Goal: Download file/media

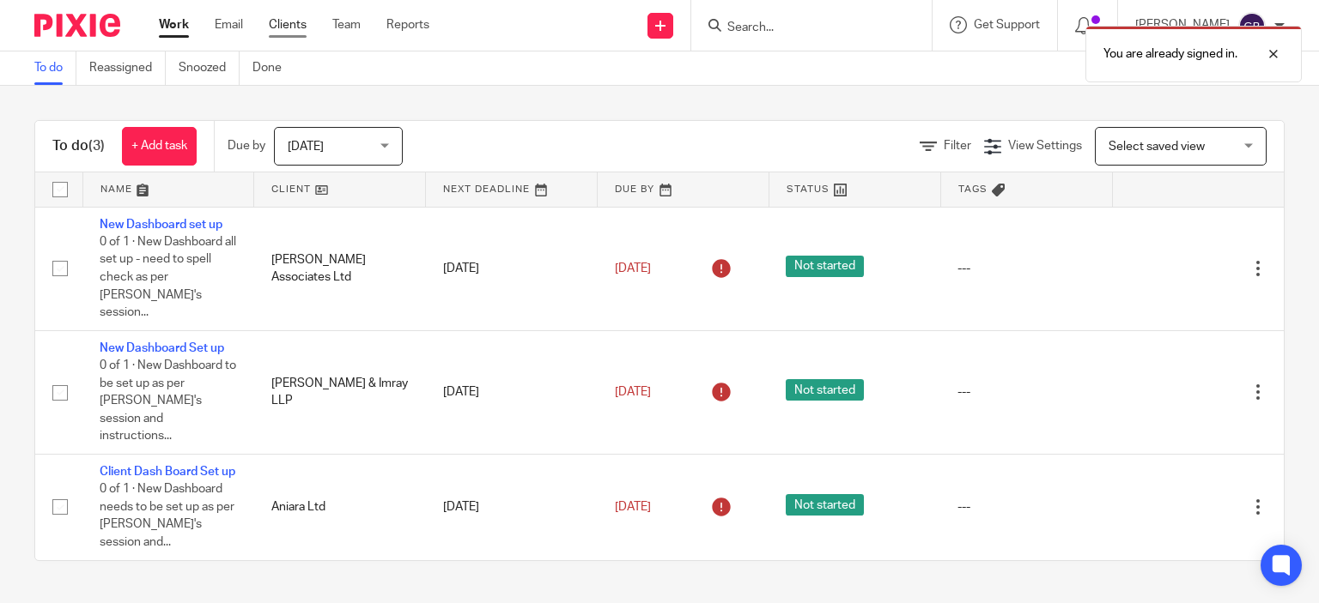
click at [303, 31] on link "Clients" at bounding box center [288, 24] width 38 height 17
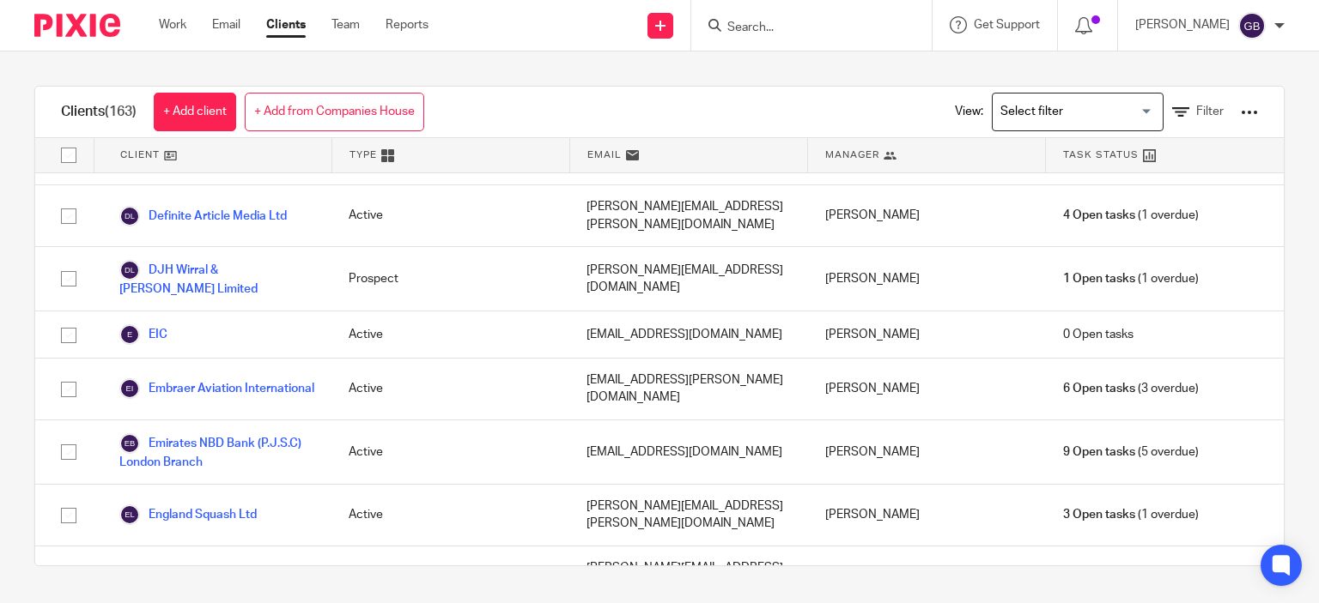
scroll to position [2661, 0]
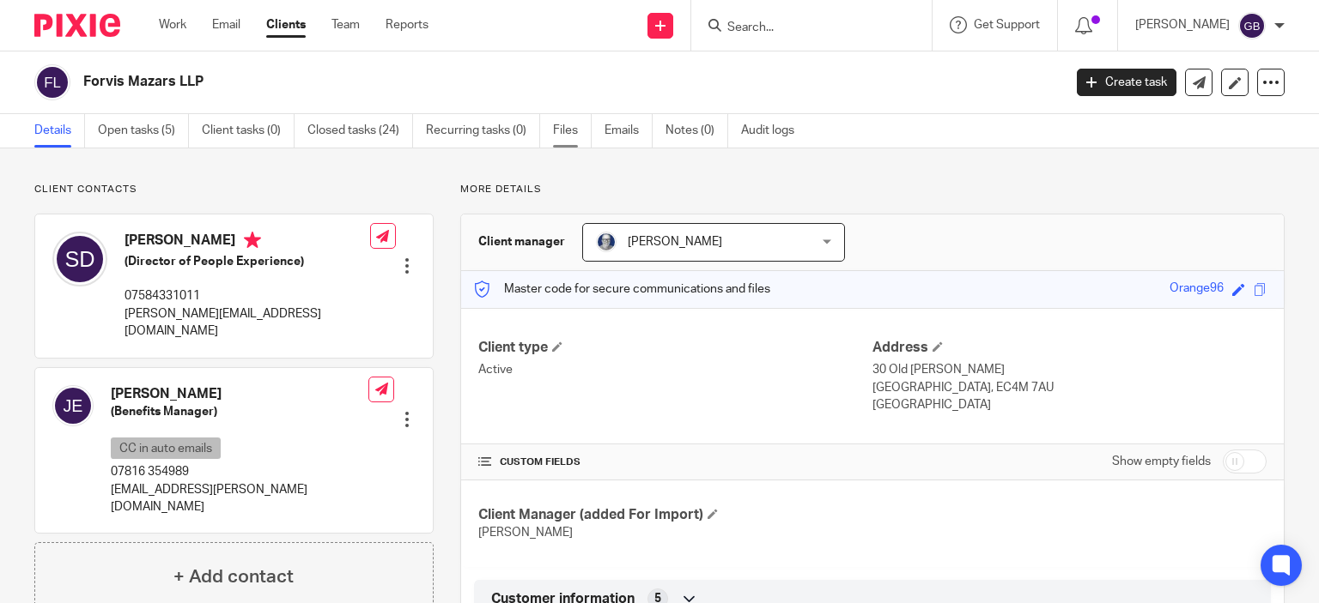
click at [575, 125] on link "Files" at bounding box center [572, 130] width 39 height 33
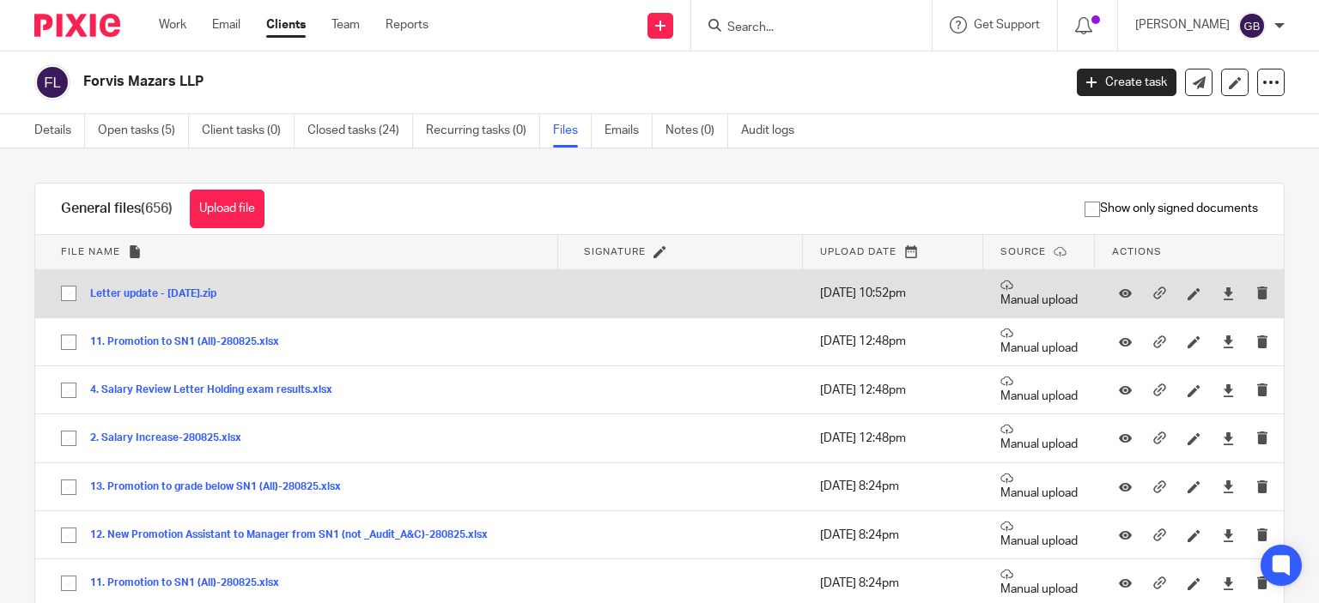
click at [229, 292] on button "Letter update - [DATE].zip" at bounding box center [159, 294] width 139 height 12
